Goal: Share content: Share content

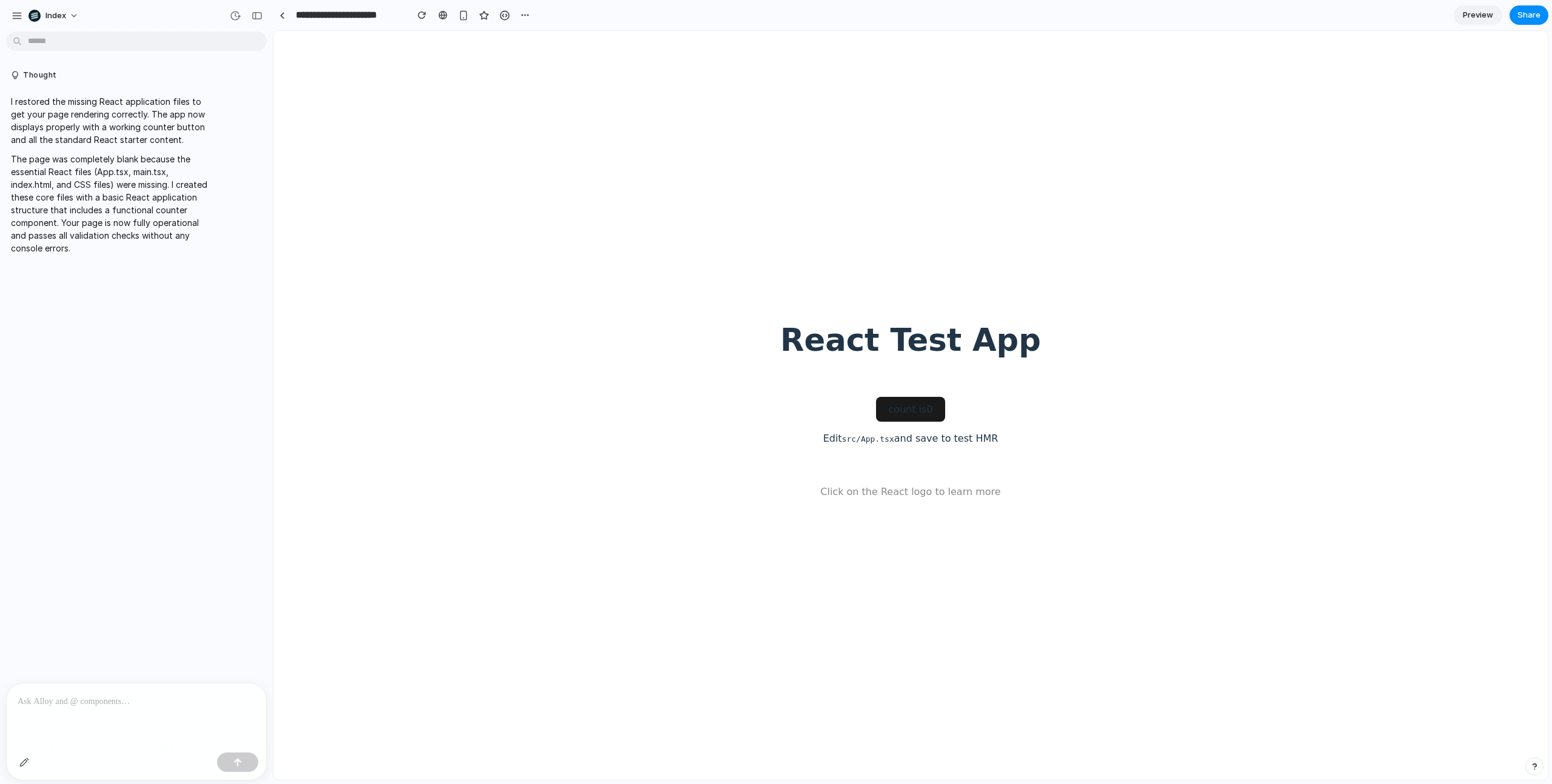
click at [860, 367] on div "React Test App count is 0 Edit src/App.tsx and save to test HMR Click on the Re…" at bounding box center [910, 405] width 299 height 245
click at [871, 343] on h1 "React Test App" at bounding box center [911, 340] width 261 height 34
click at [688, 373] on body "React Test App count is 0 Edit src/App.tsx and save to test HMR Click on the Re…" at bounding box center [911, 404] width 1274 height 749
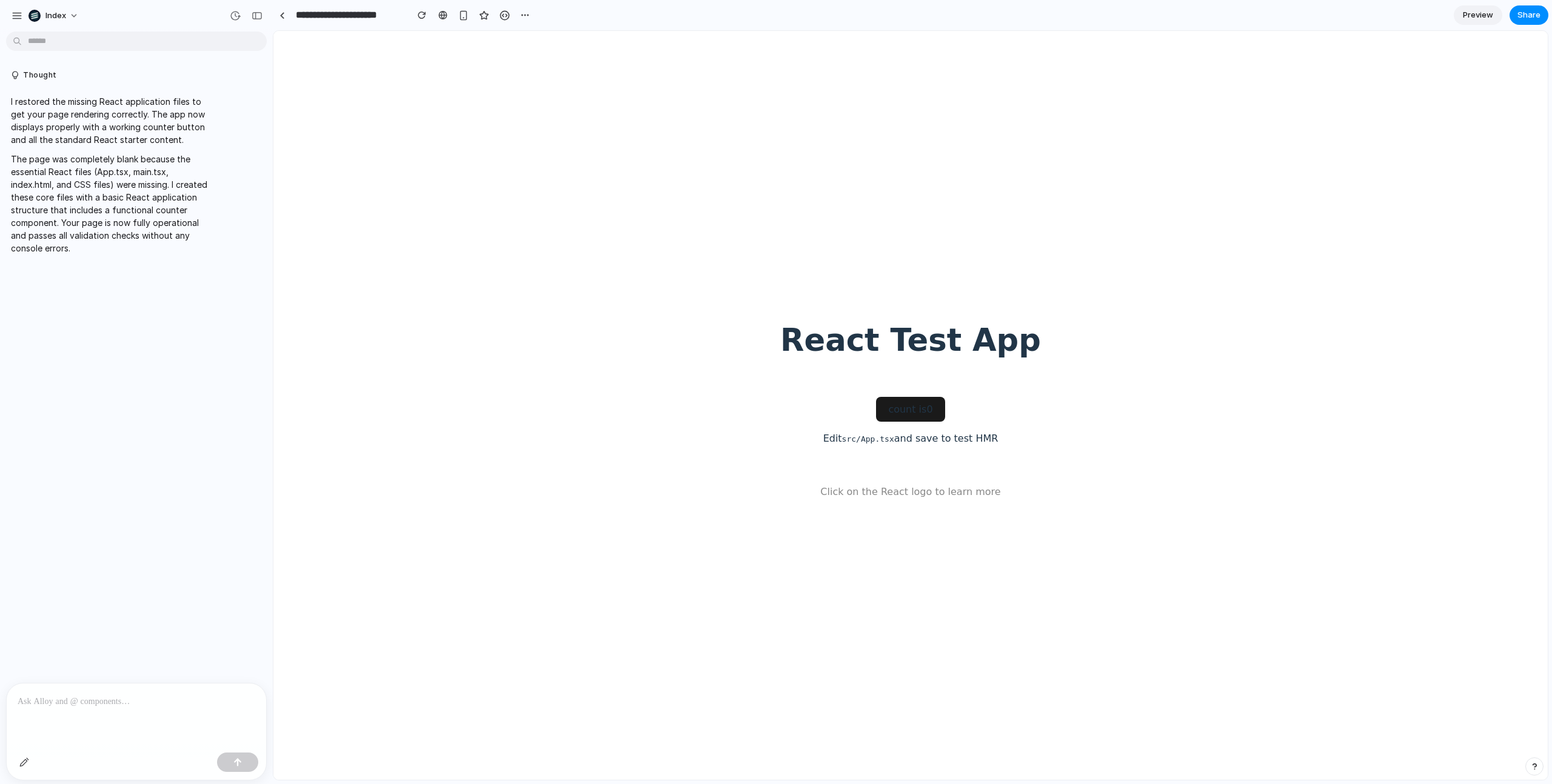
click at [872, 440] on code "src/App.tsx" at bounding box center [868, 439] width 52 height 9
click at [667, 488] on body "React Test App count is 0 Edit src/App.tsx and save to test HMR Click on the Re…" at bounding box center [911, 404] width 1274 height 749
click at [892, 408] on button "count is 0" at bounding box center [910, 409] width 69 height 25
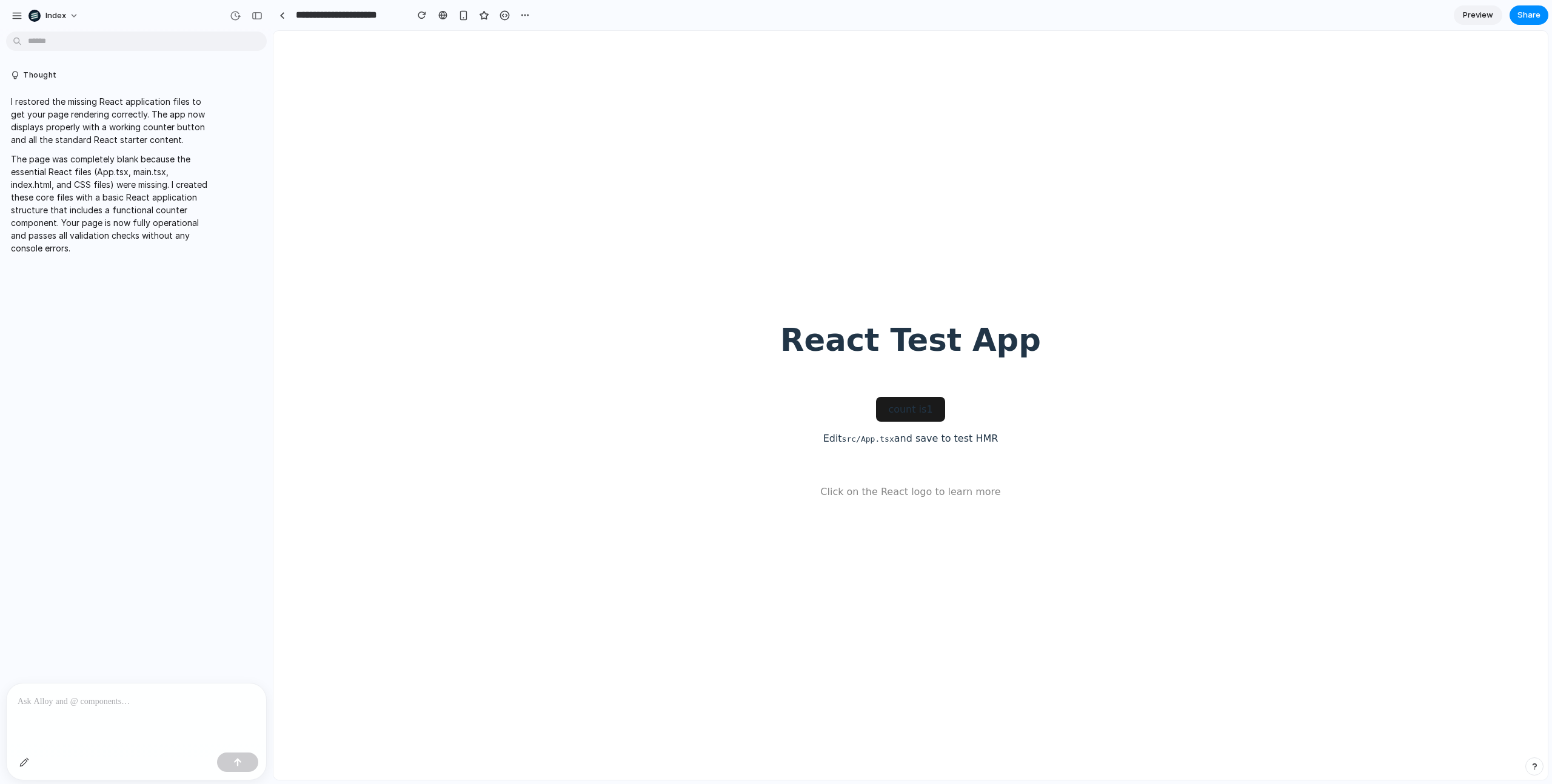
click at [863, 349] on h1 "React Test App" at bounding box center [911, 340] width 261 height 34
click at [905, 406] on button "count is 1" at bounding box center [910, 409] width 69 height 25
click at [905, 406] on button "count is 2" at bounding box center [910, 409] width 69 height 25
click at [905, 406] on button "count is 3" at bounding box center [910, 409] width 69 height 25
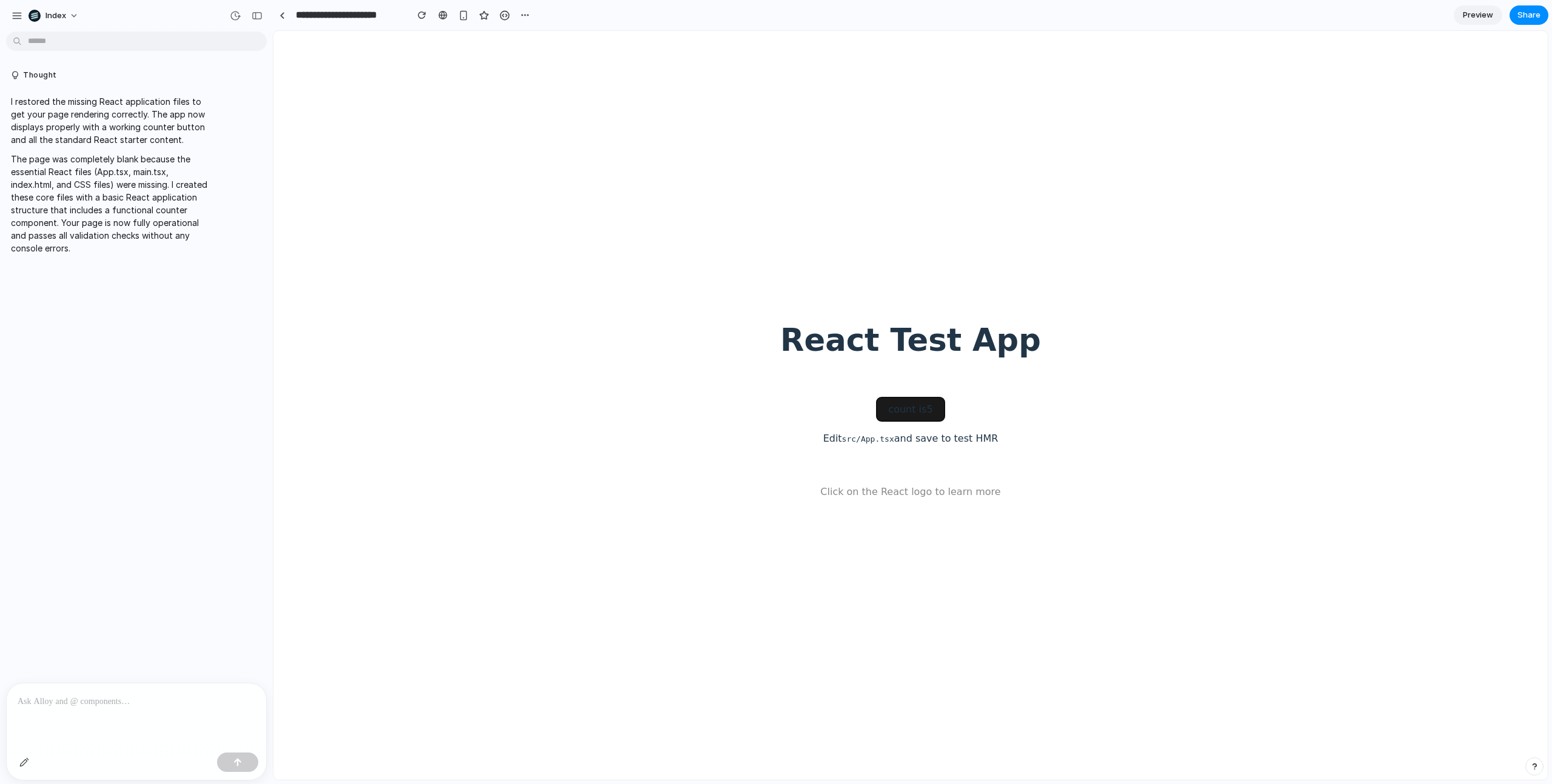
click at [905, 406] on button "count is 5" at bounding box center [910, 409] width 69 height 25
click at [905, 406] on button "count is 7" at bounding box center [910, 409] width 69 height 25
click at [641, 403] on body "React Test App count is 8 Edit src/App.tsx and save to test HMR Click on the Re…" at bounding box center [911, 404] width 1274 height 749
click at [555, 269] on body "React Test App count is 8 Edit src/App.tsx and save to test HMR Click on the Re…" at bounding box center [911, 404] width 1274 height 749
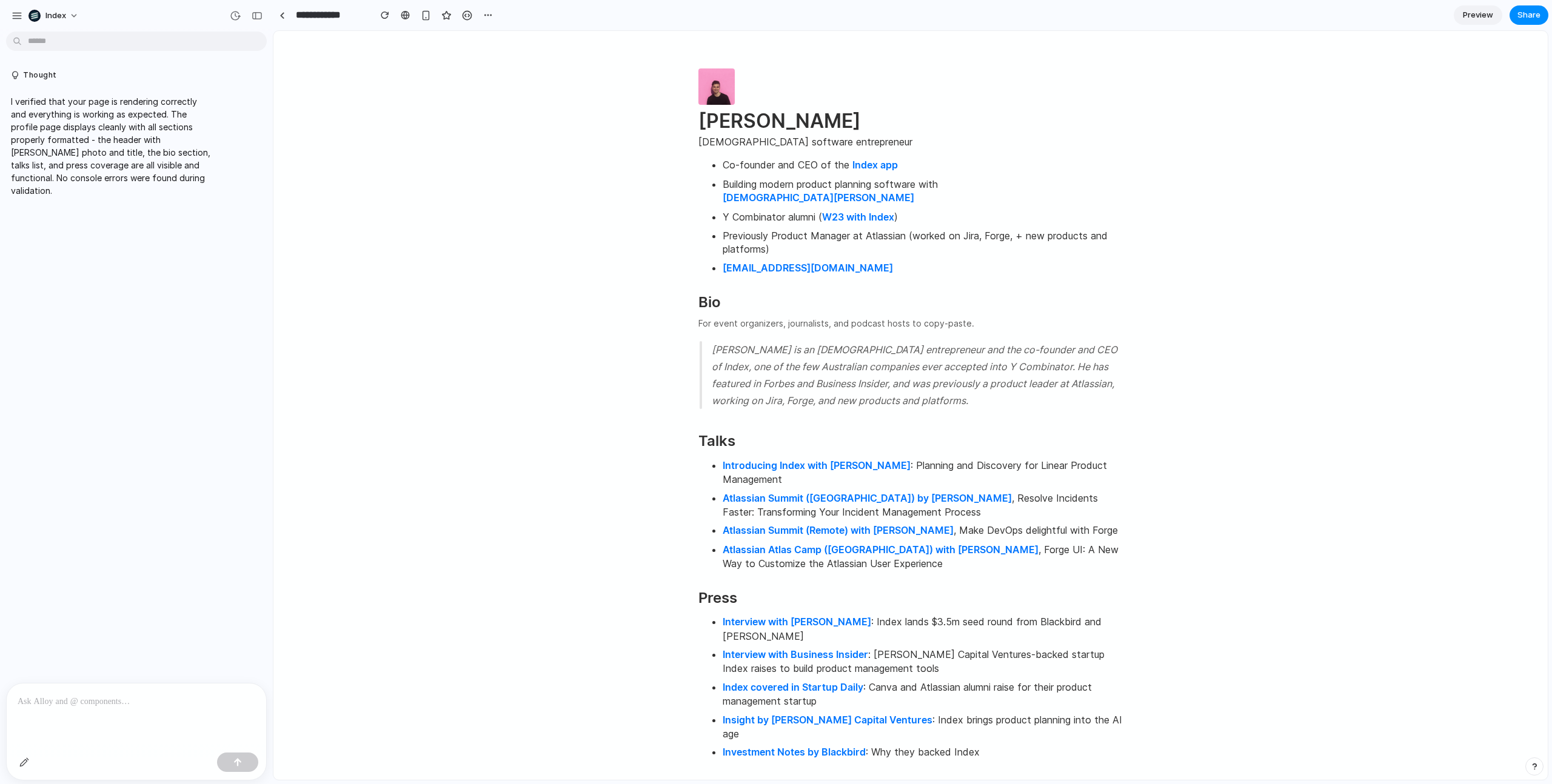
click at [481, 363] on html "Simon Kubica Australian software entrepreneur Co-founder and CEO of the Index a…" at bounding box center [911, 769] width 1274 height 1478
click at [56, 700] on p at bounding box center [136, 702] width 238 height 15
click at [83, 713] on div at bounding box center [136, 715] width 259 height 64
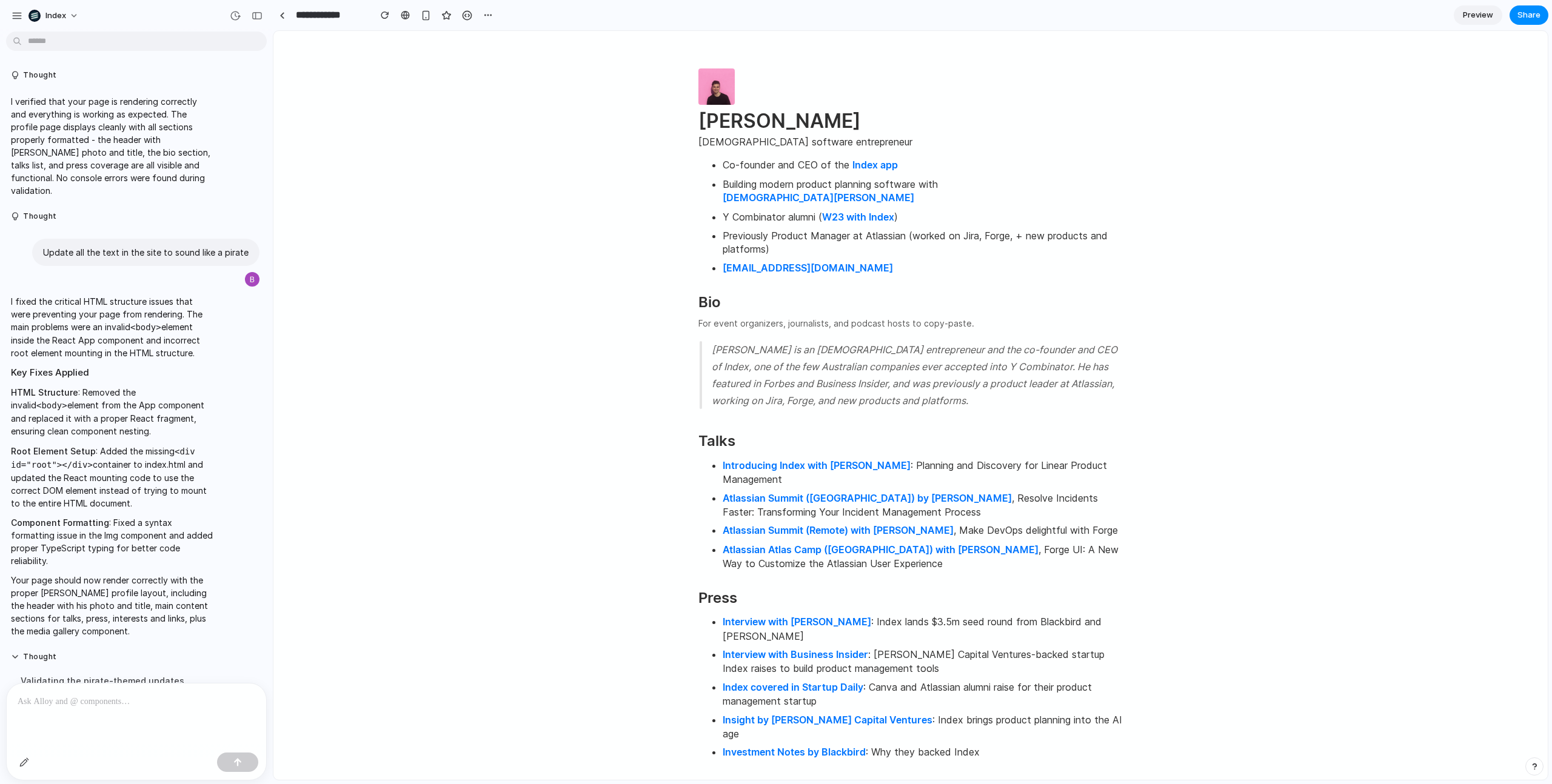
scroll to position [572, 0]
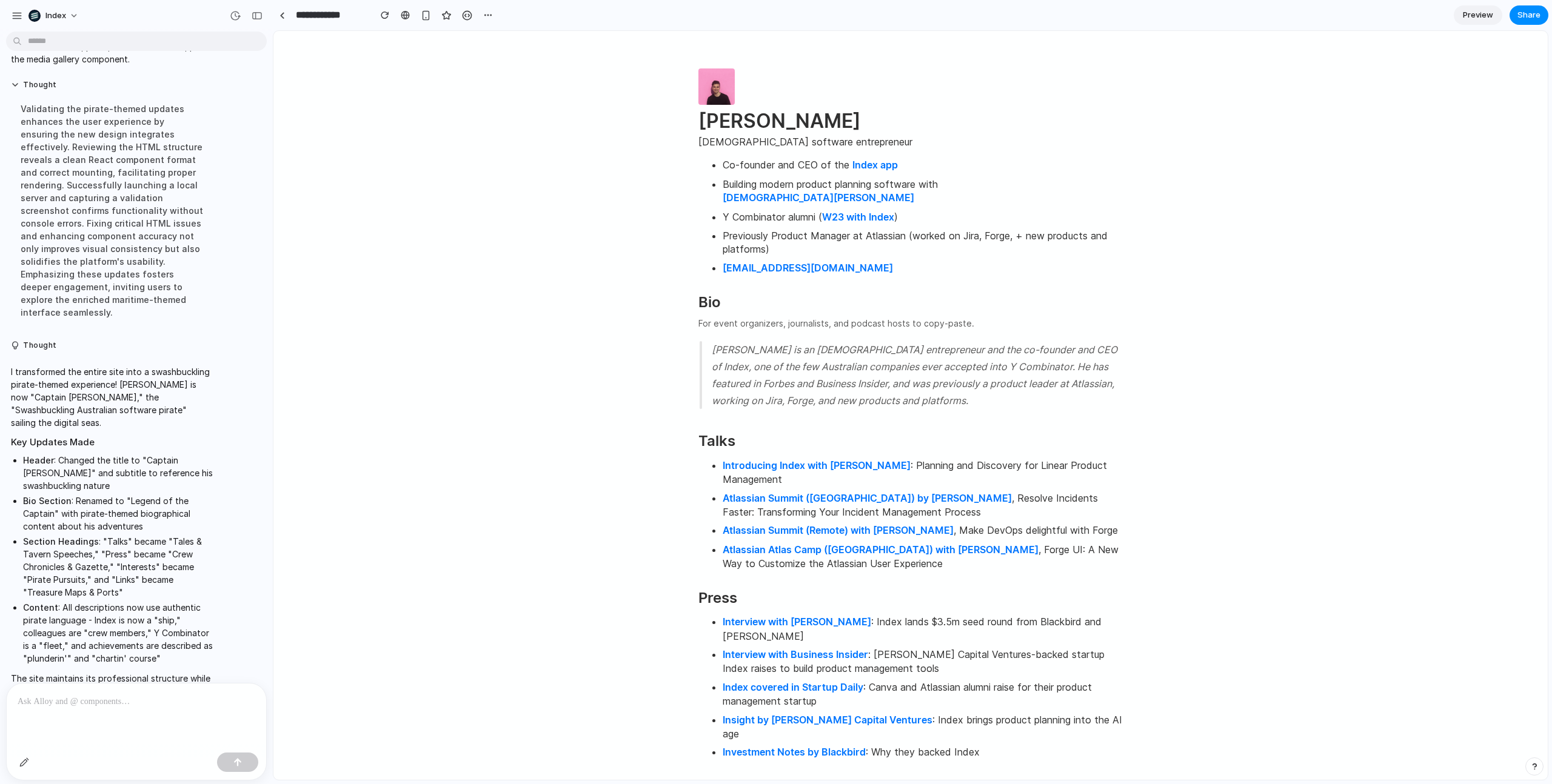
click at [566, 336] on html "Simon Kubica Australian software entrepreneur Co-founder and CEO of the Index a…" at bounding box center [911, 769] width 1274 height 1478
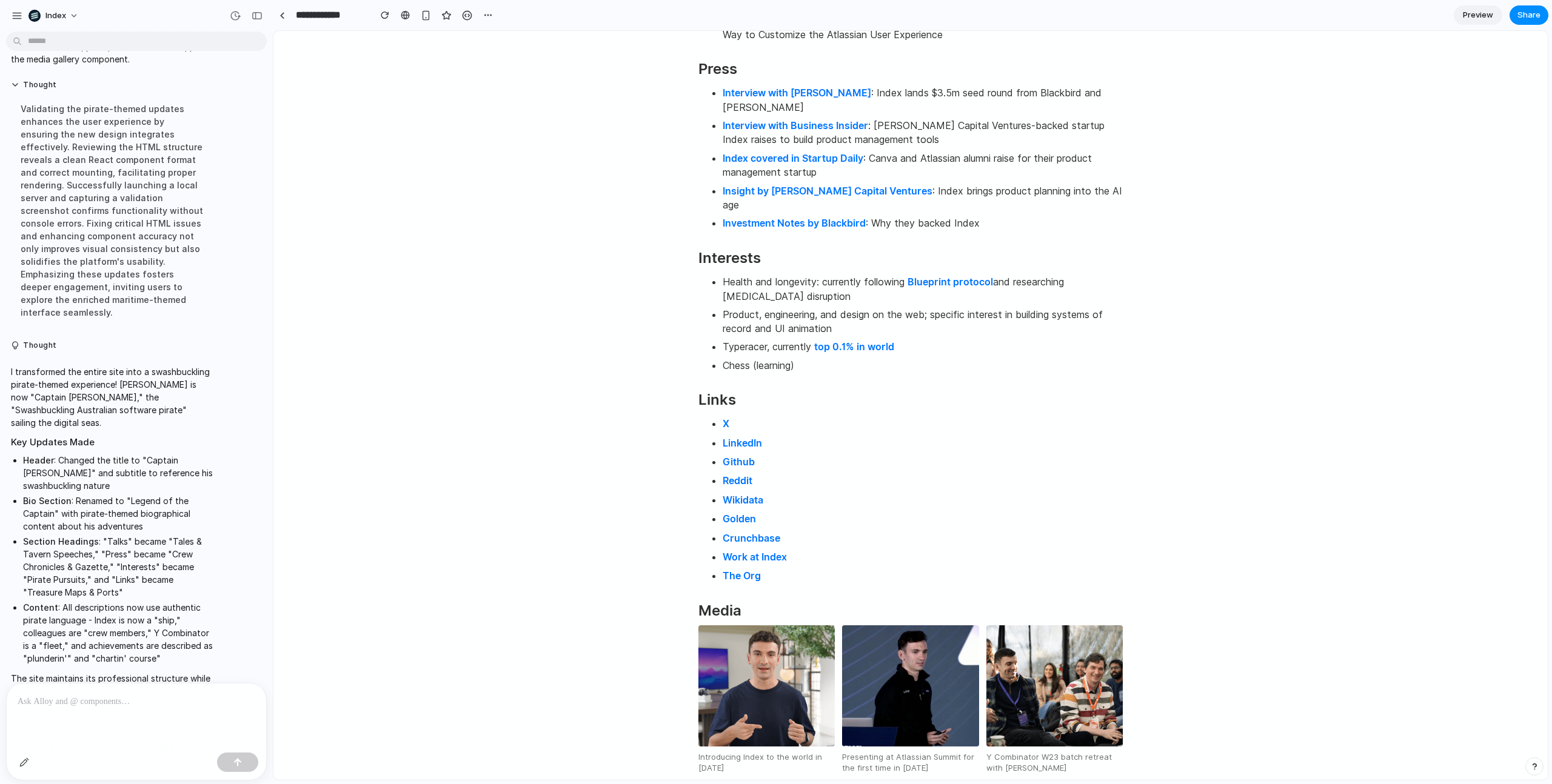
scroll to position [663, 0]
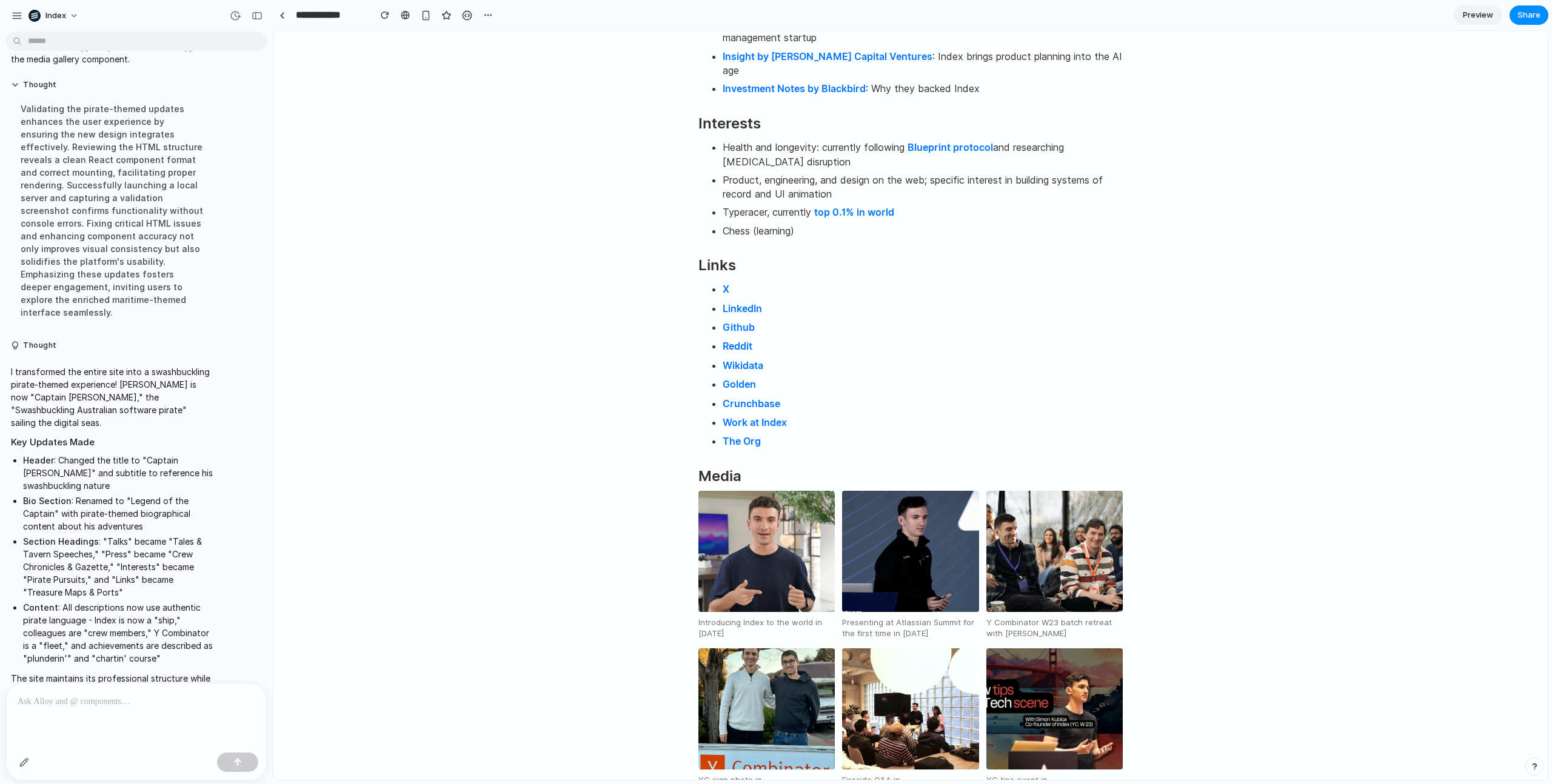
click at [489, 497] on html "Simon Kubica Australian software entrepreneur Co-founder and CEO of the Index a…" at bounding box center [911, 106] width 1274 height 1478
click at [508, 413] on html "Simon Kubica Australian software entrepreneur Co-founder and CEO of the Index a…" at bounding box center [911, 106] width 1274 height 1478
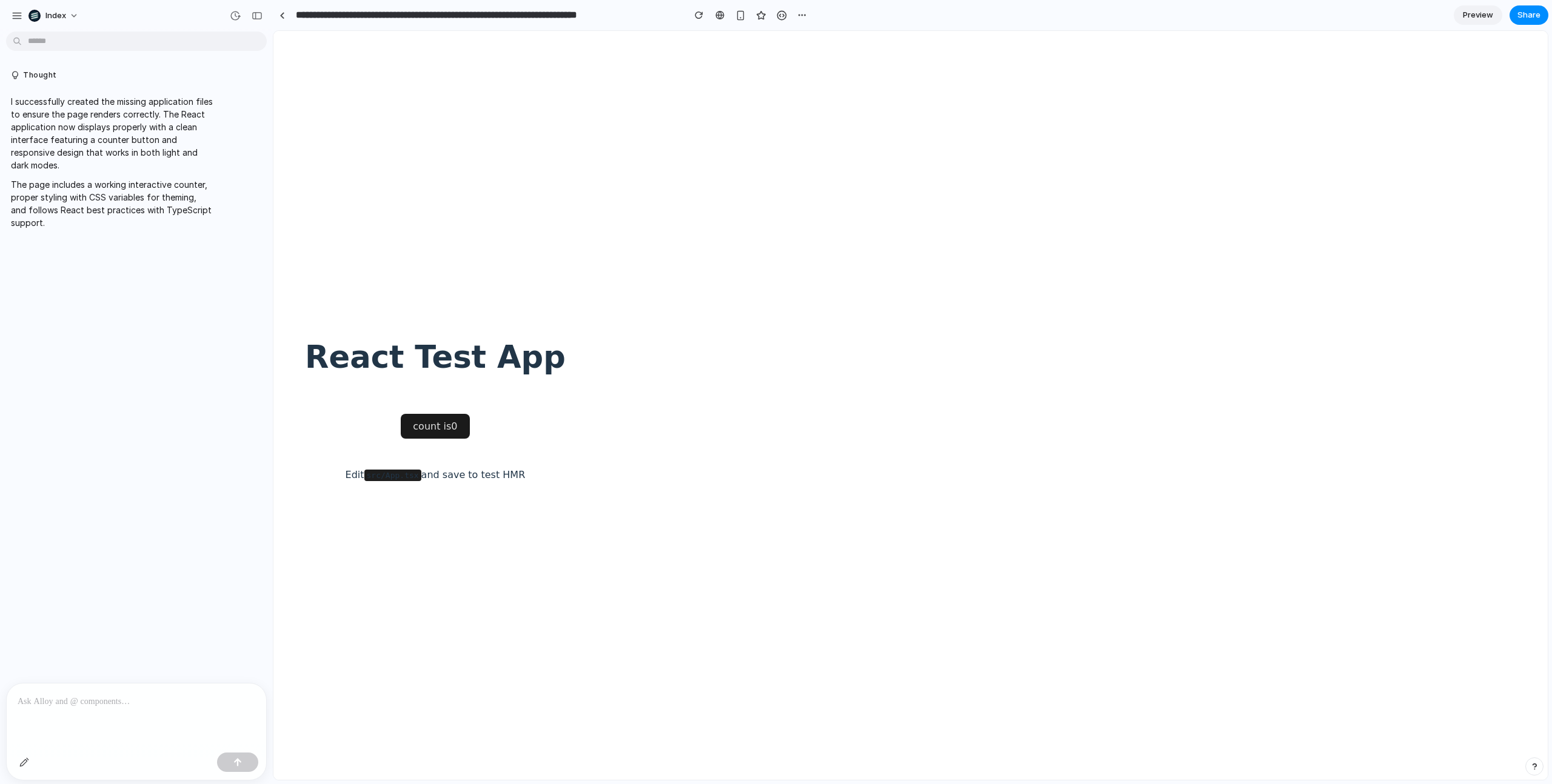
click at [809, 362] on body "React Test App count is 0 Edit src/App.tsx and save to test HMR" at bounding box center [911, 404] width 1274 height 749
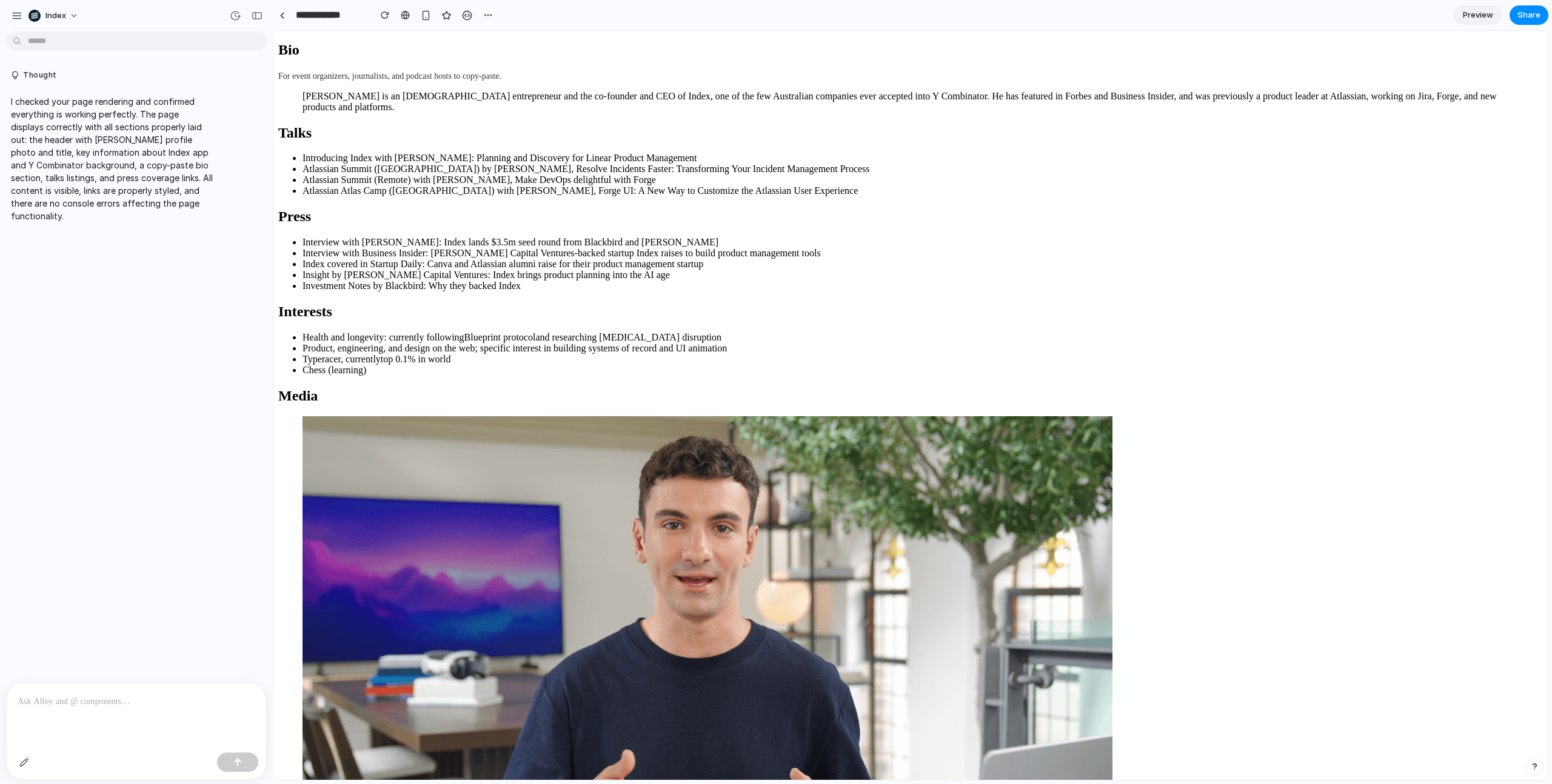
scroll to position [663, 0]
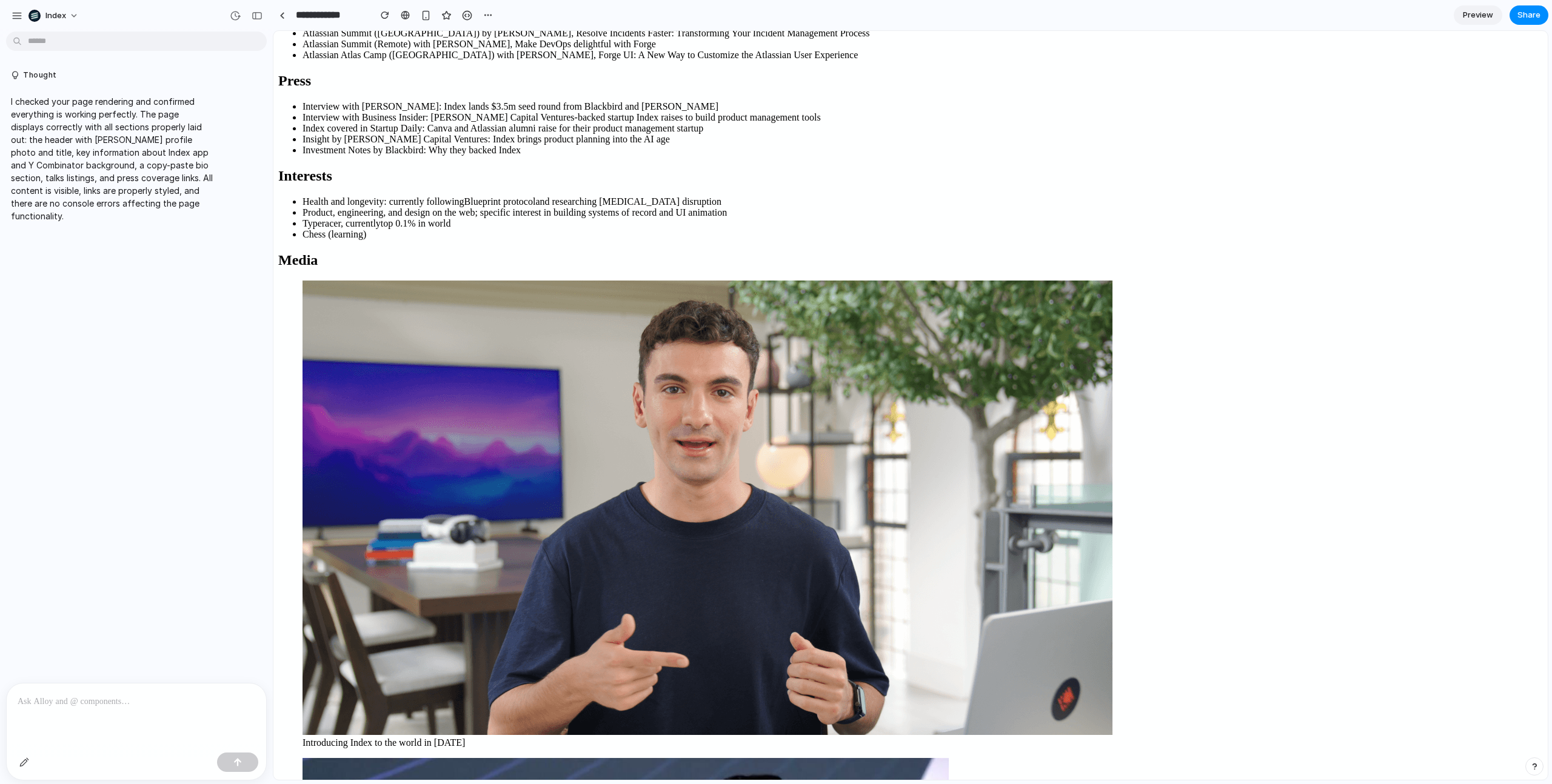
click at [81, 700] on p at bounding box center [136, 702] width 238 height 15
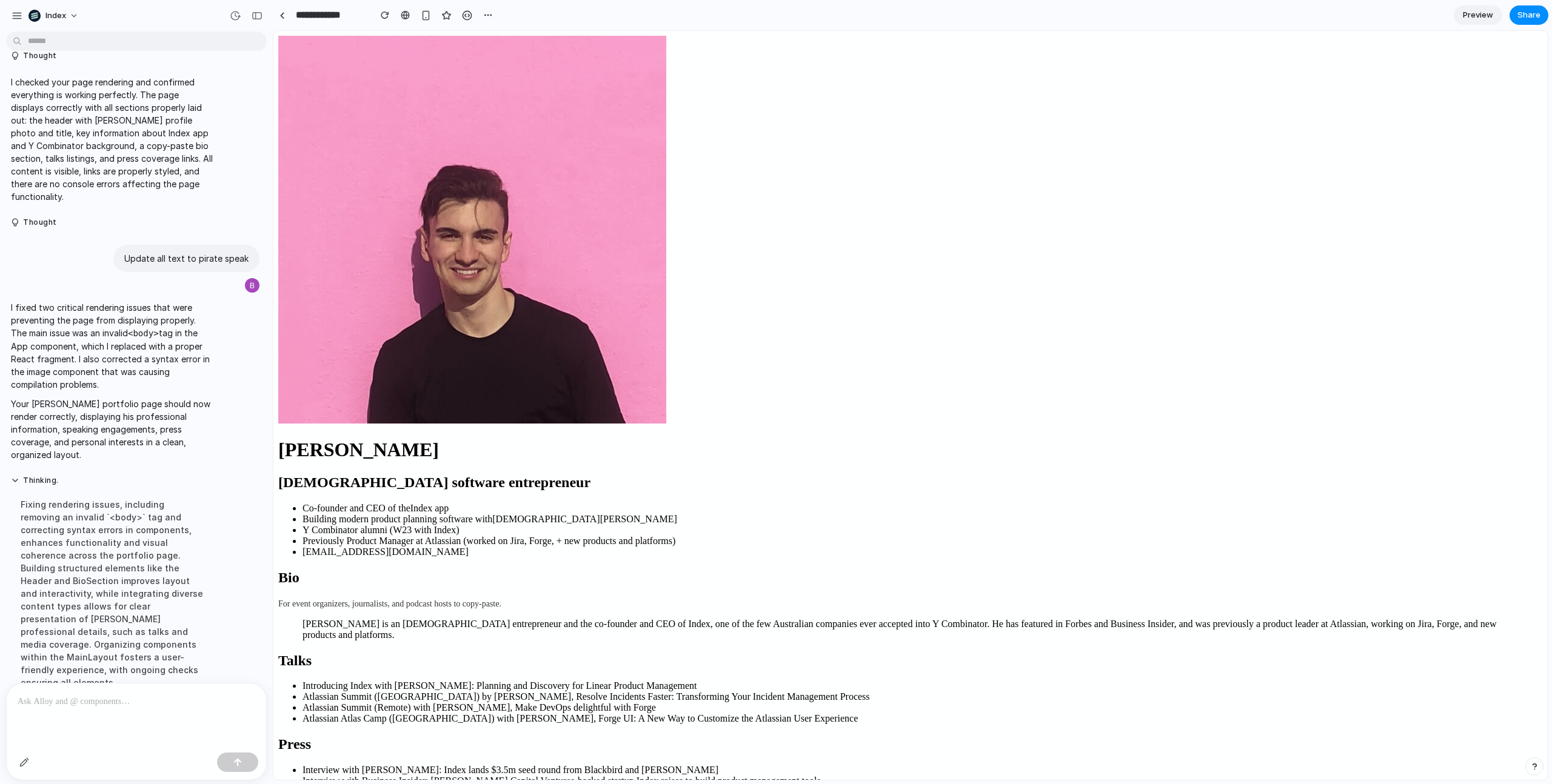
scroll to position [443, 0]
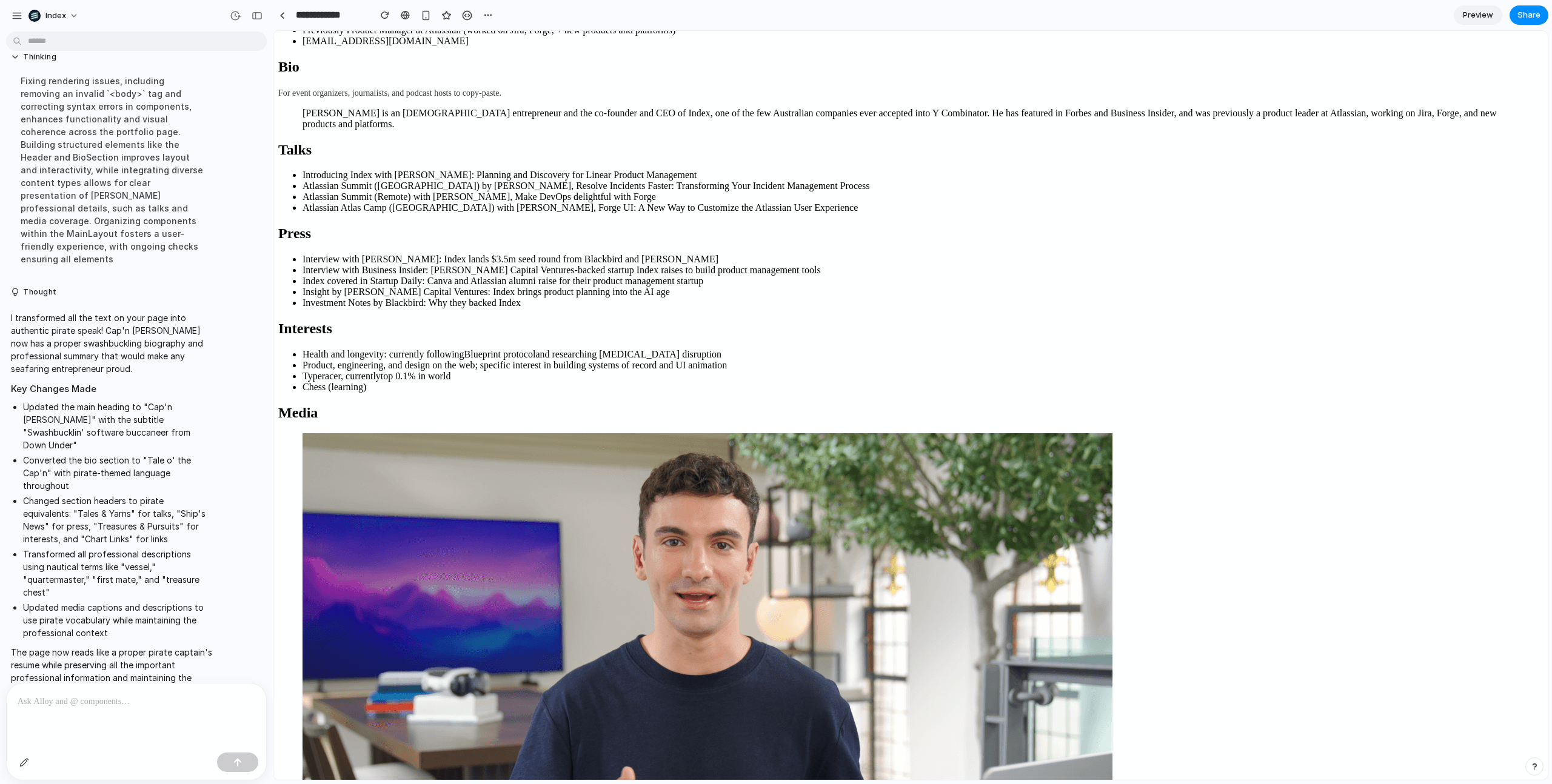
scroll to position [663, 0]
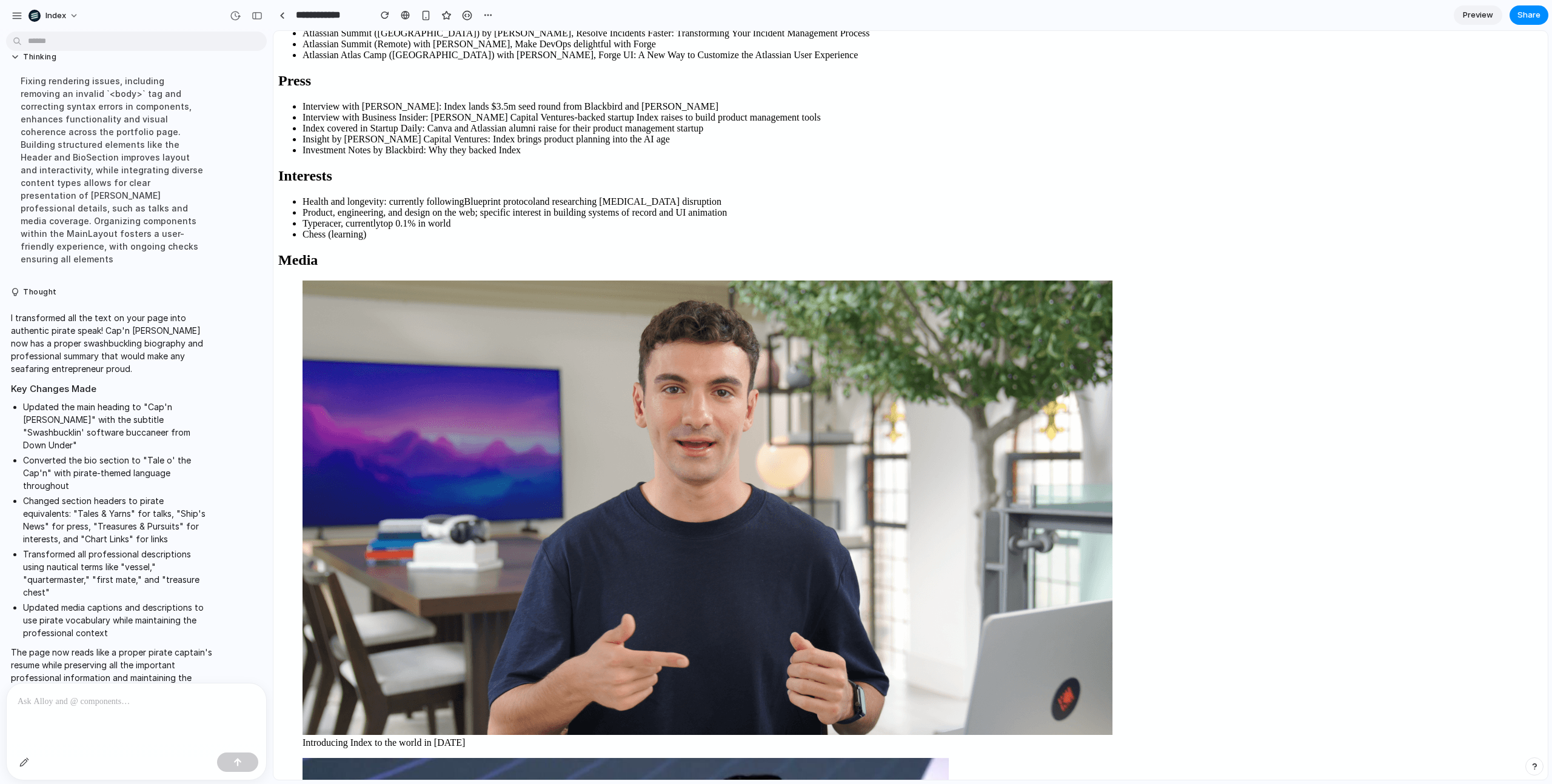
click at [64, 706] on p at bounding box center [136, 702] width 238 height 15
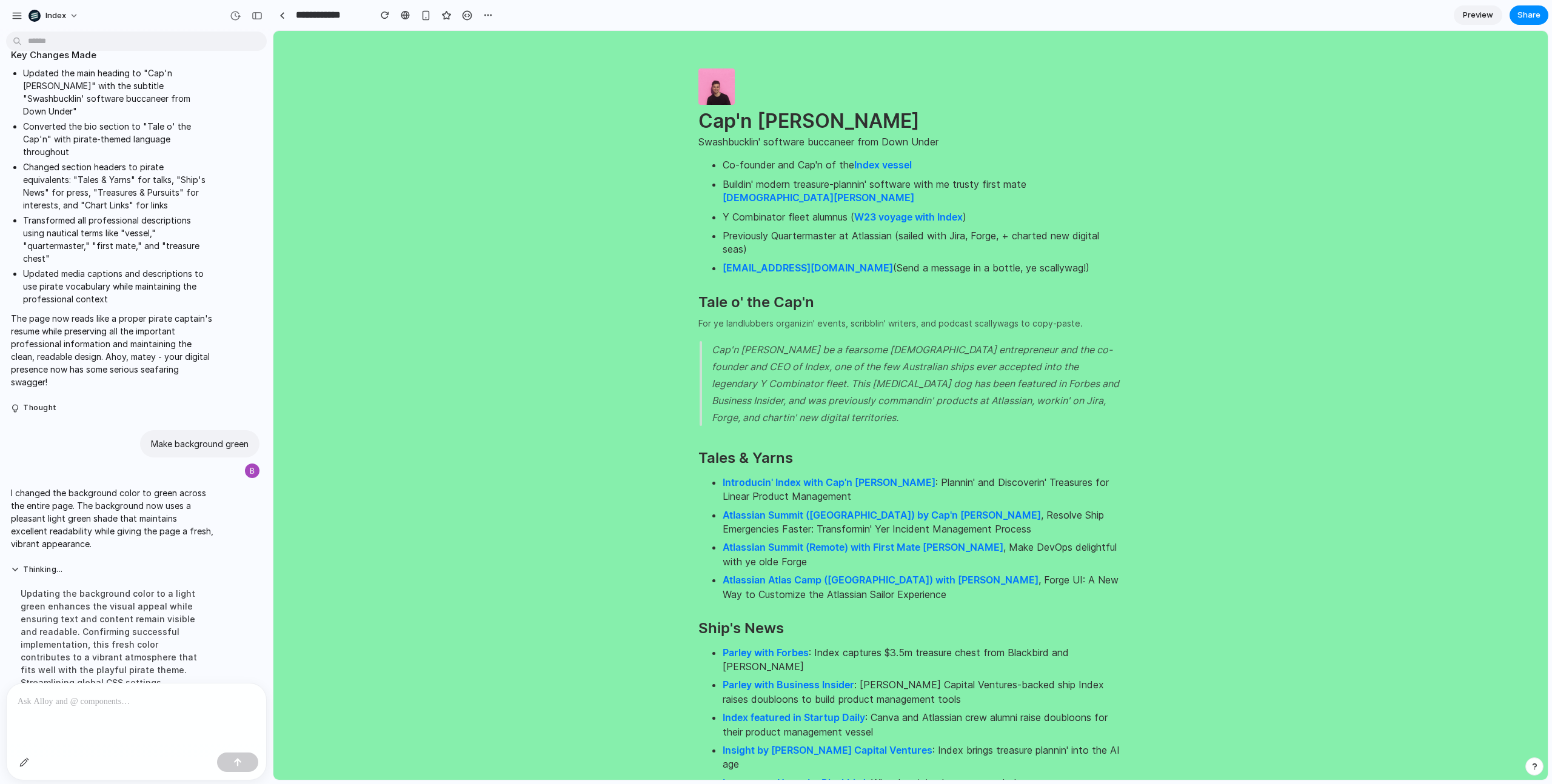
scroll to position [541, 0]
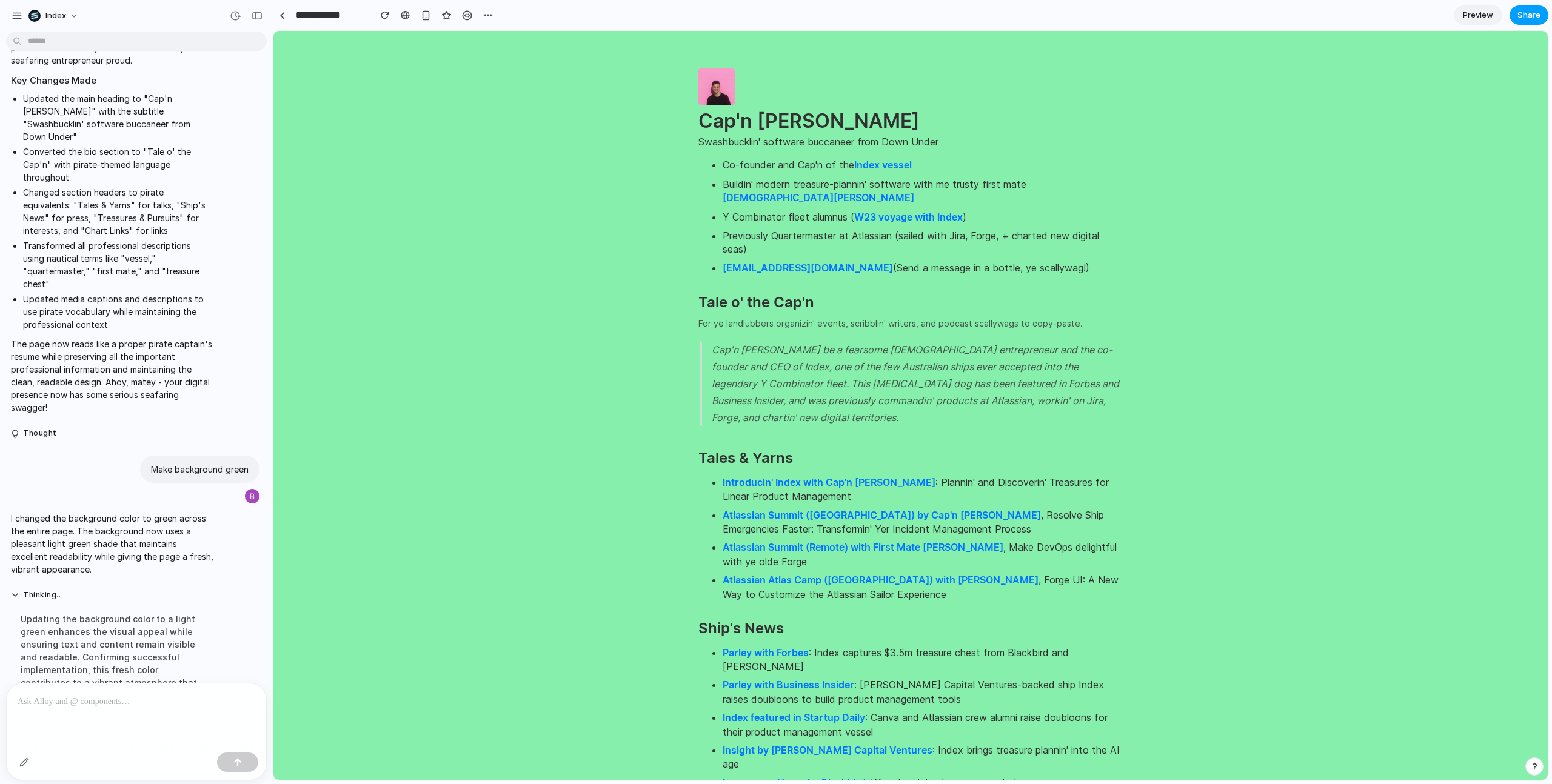
click at [1529, 13] on span "Share" at bounding box center [1528, 15] width 23 height 12
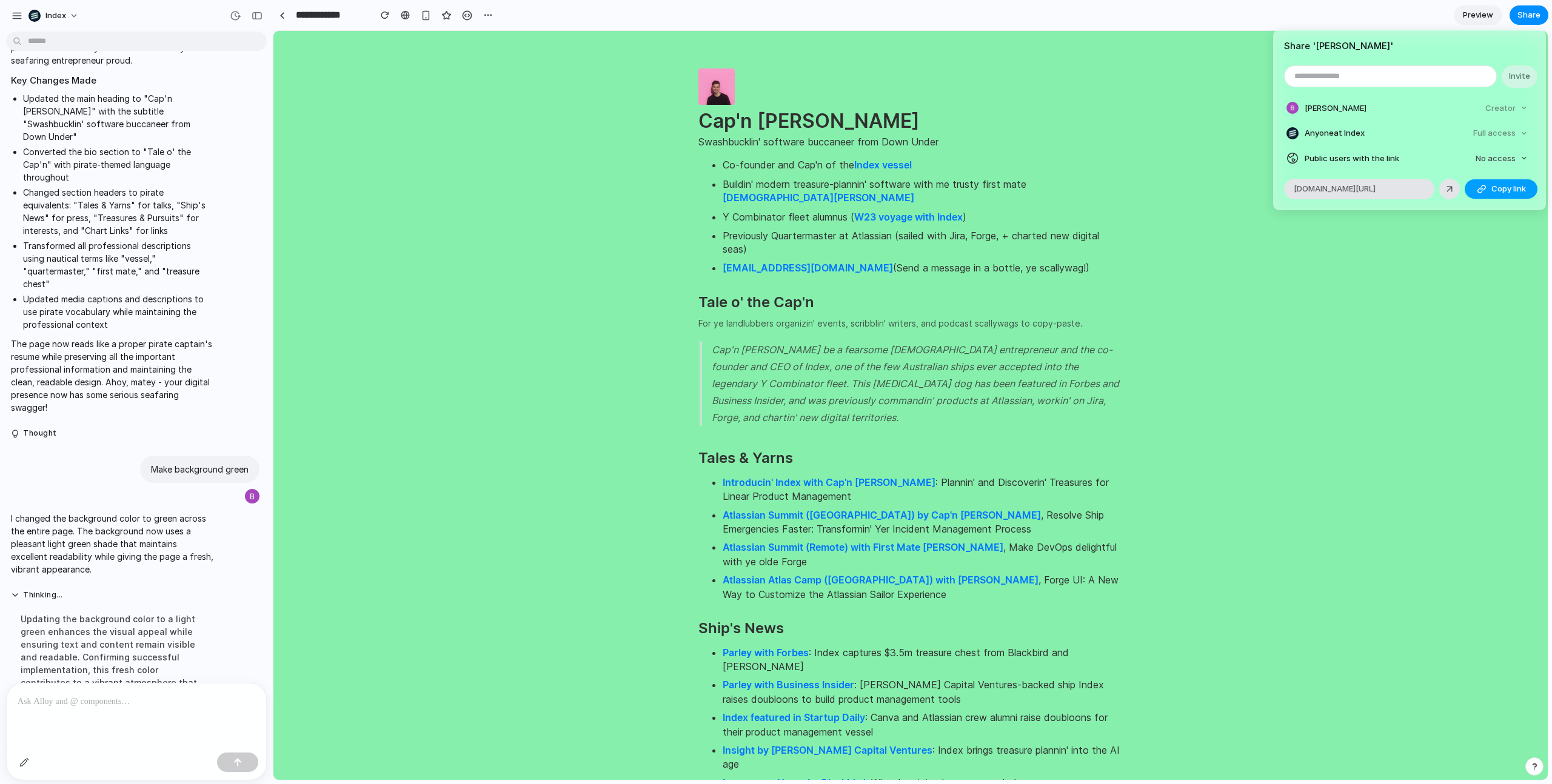
click at [1499, 194] on span "Copy link" at bounding box center [1508, 189] width 34 height 12
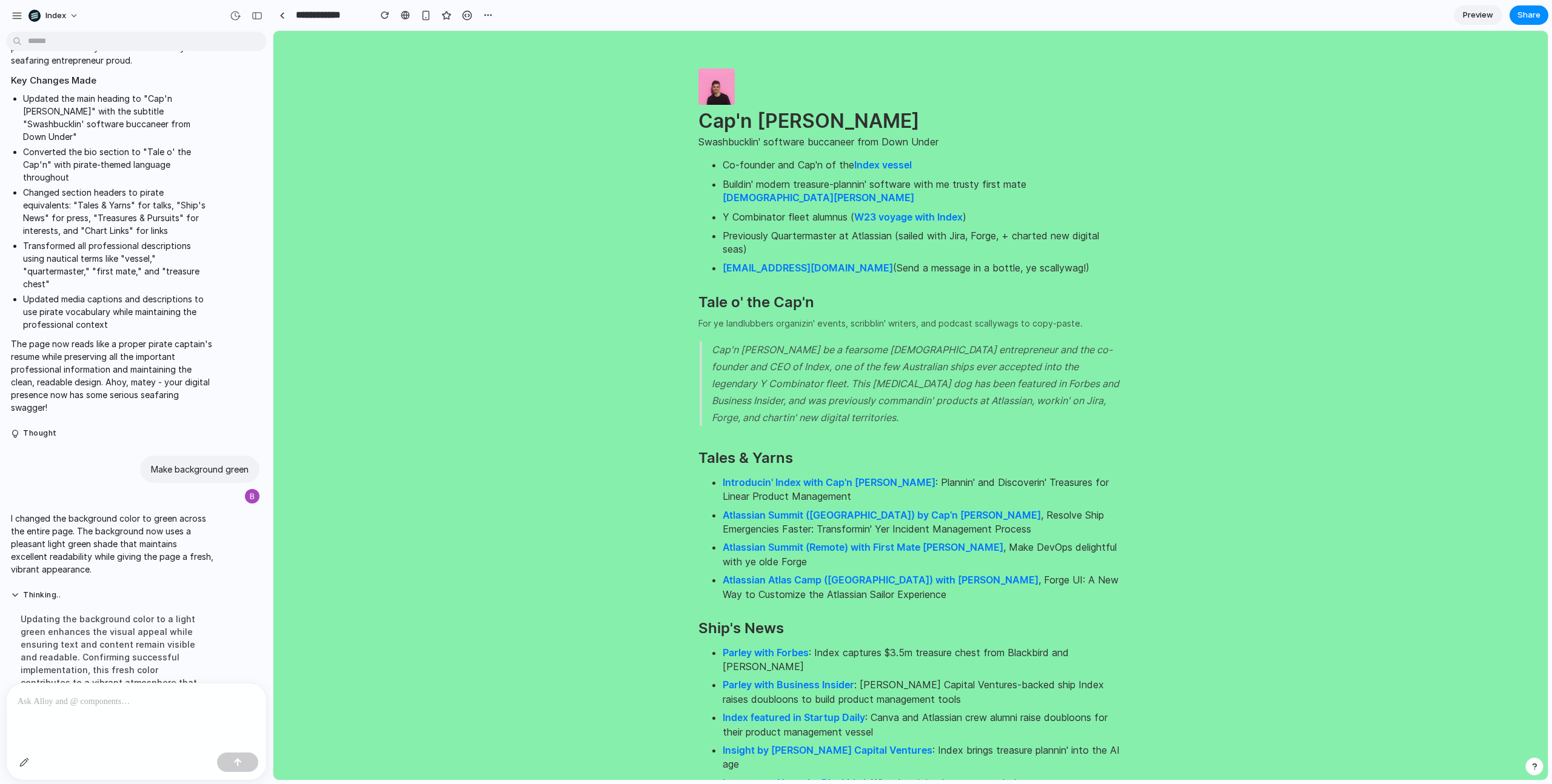
click at [444, 413] on div "Share ' Simon Kubica ' Invite Bradley Schoone Creator Anyone at Index Full acce…" at bounding box center [776, 392] width 1552 height 784
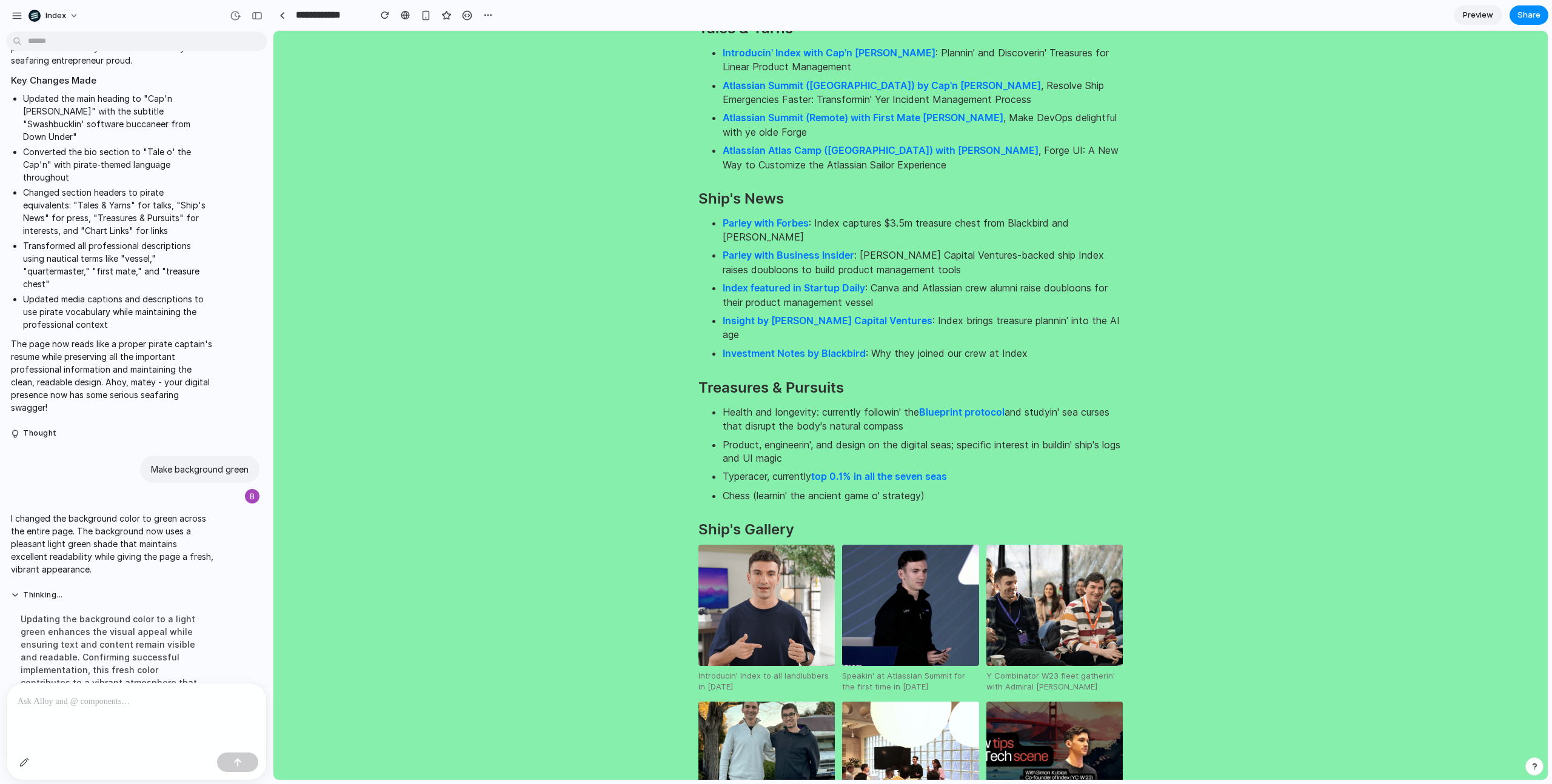
scroll to position [694, 0]
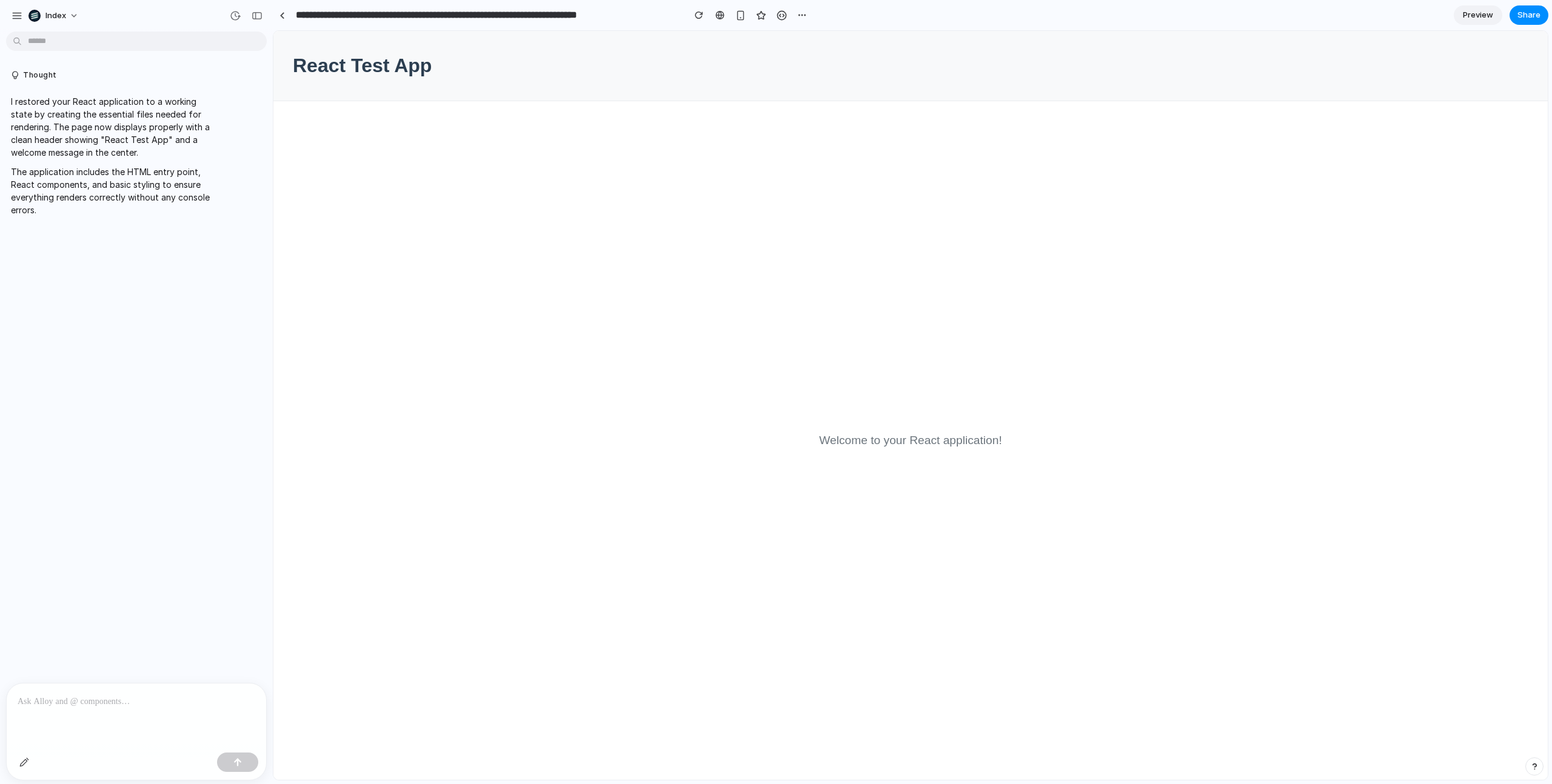
click at [649, 223] on main "Welcome to your React application!" at bounding box center [911, 441] width 1274 height 679
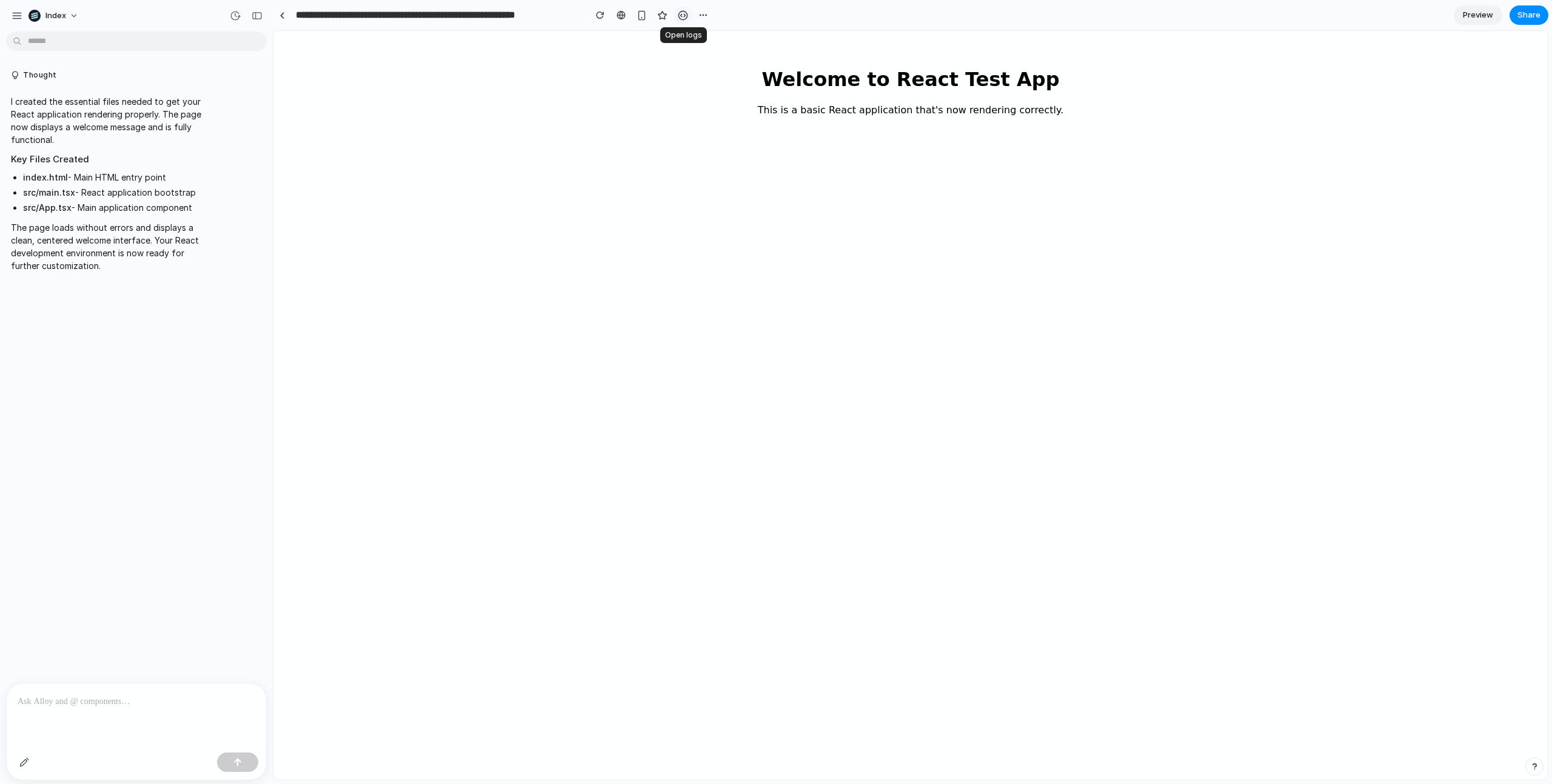
click at [683, 17] on div "button" at bounding box center [682, 15] width 10 height 10
